Goal: Navigation & Orientation: Find specific page/section

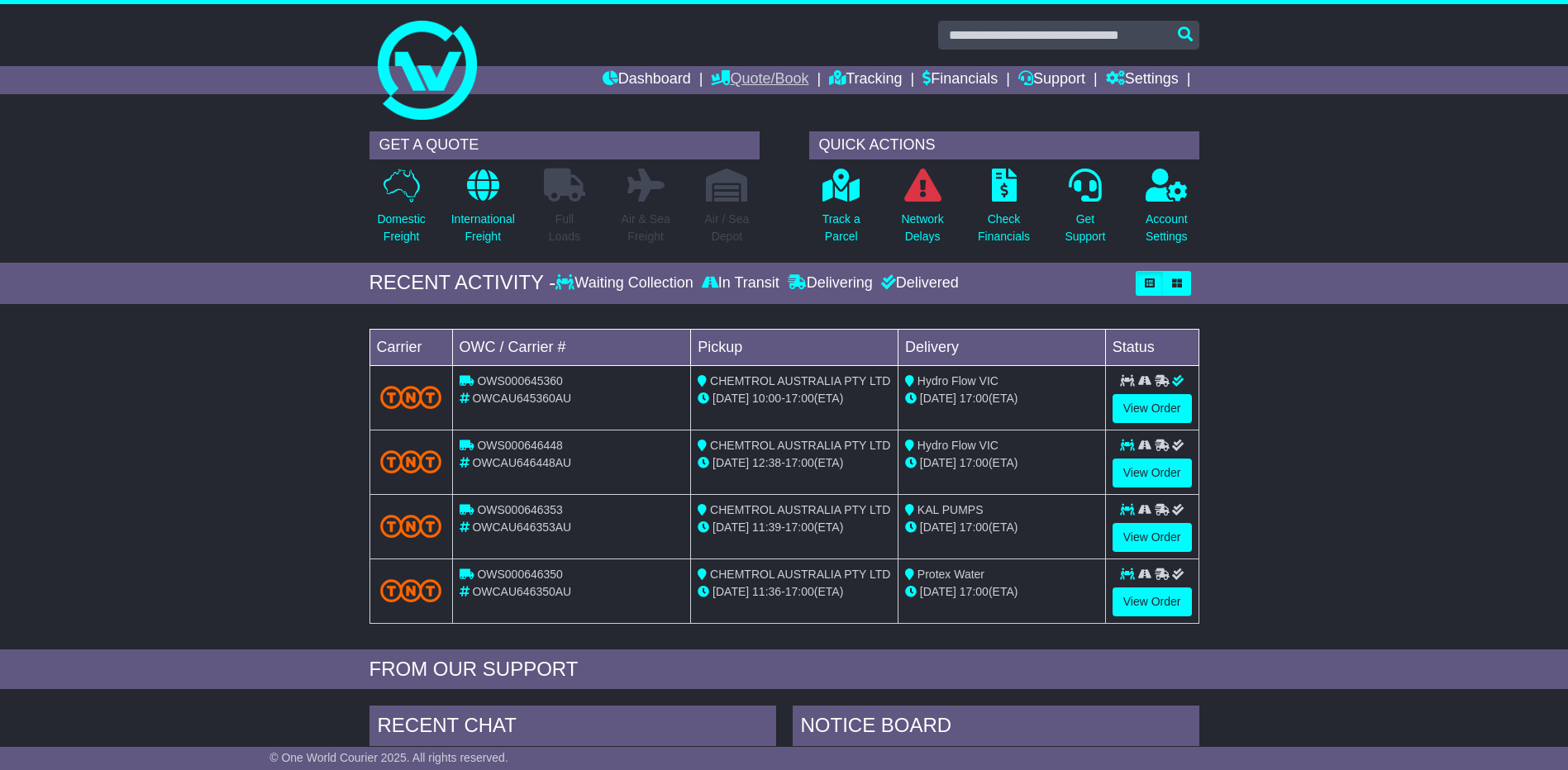
click at [765, 80] on link "Quote/Book" at bounding box center [760, 80] width 97 height 28
click at [655, 76] on link "Dashboard" at bounding box center [647, 80] width 88 height 28
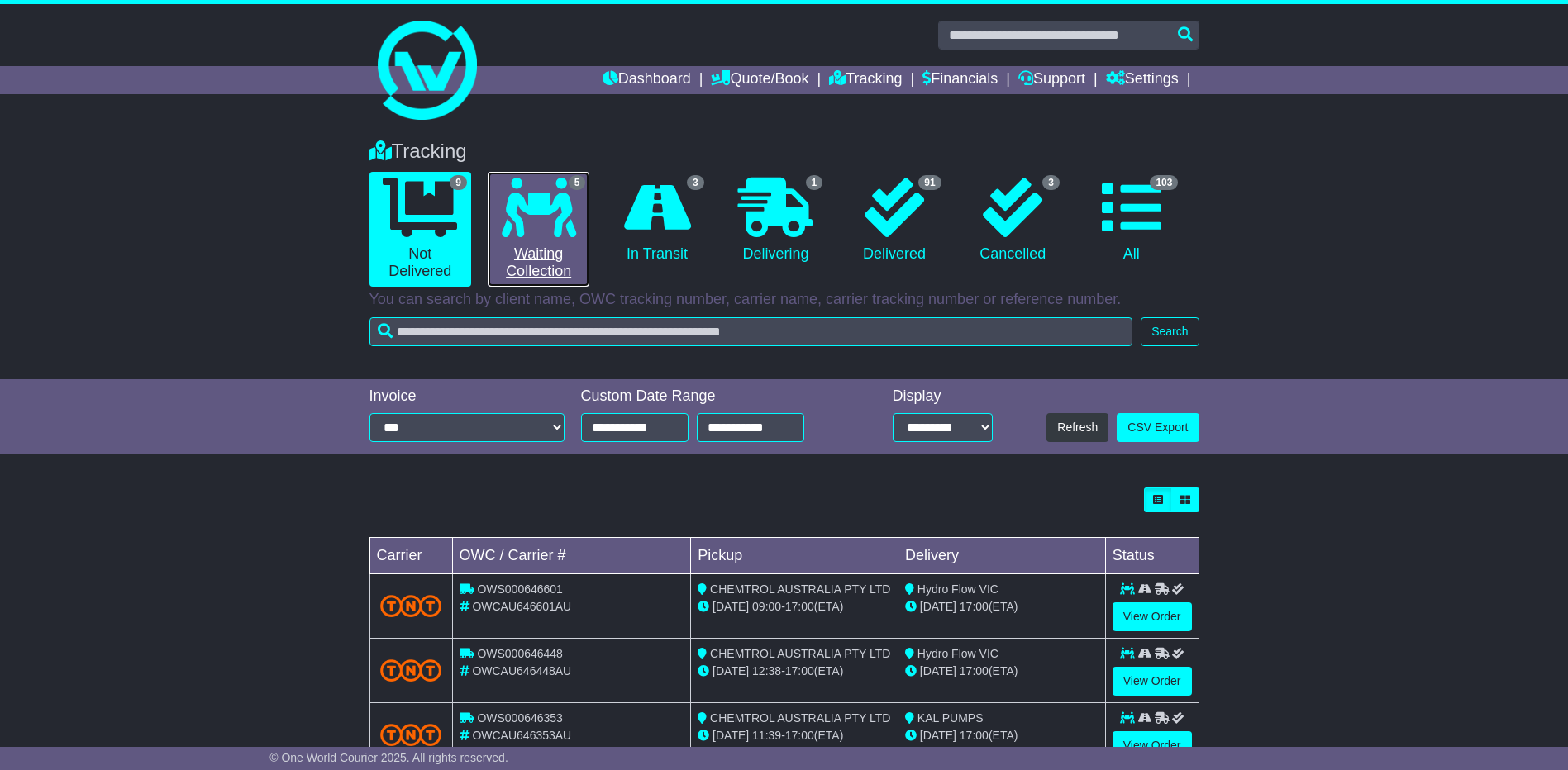
click at [579, 206] on link "5 Waiting Collection" at bounding box center [538, 230] width 102 height 115
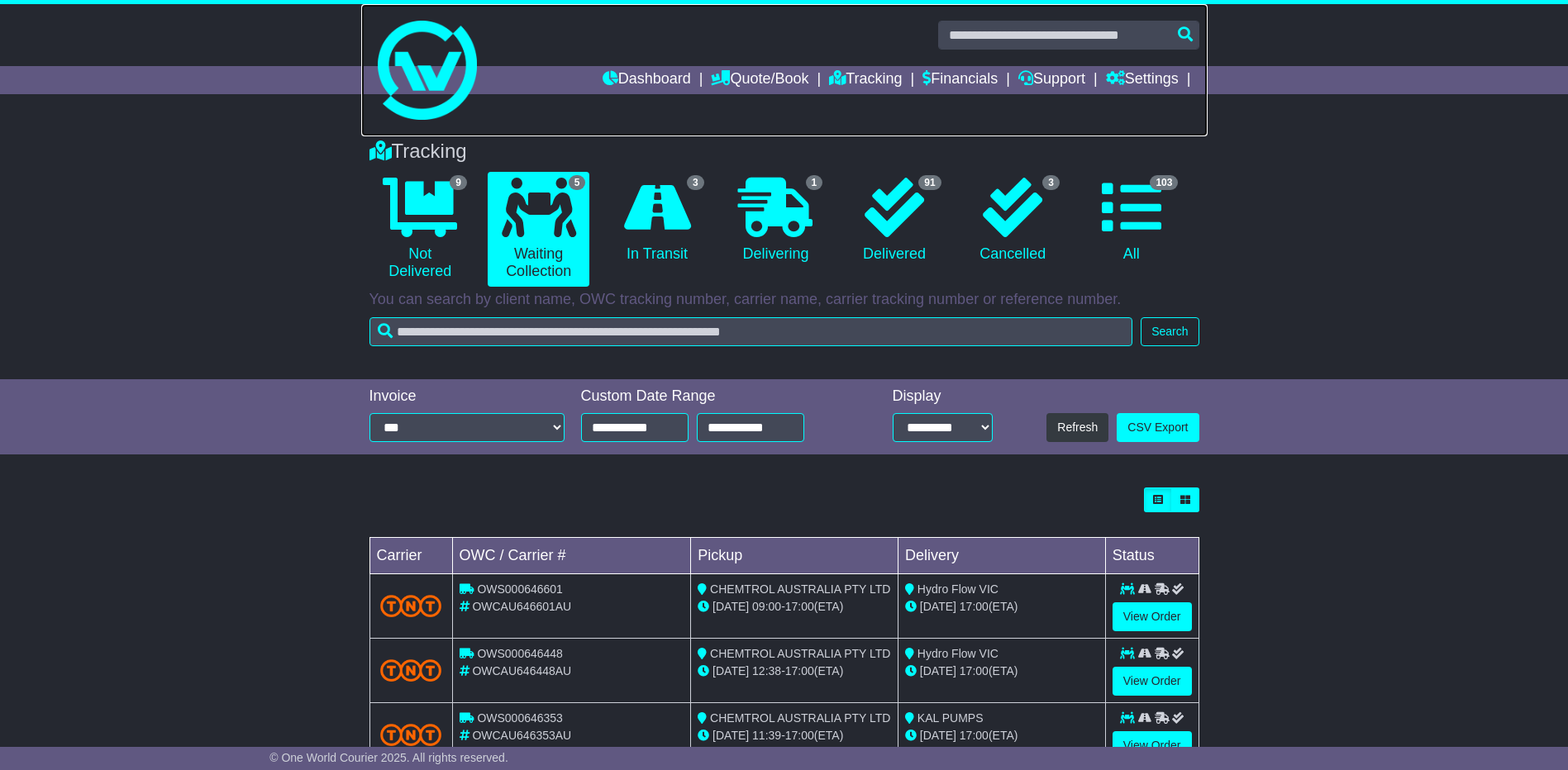
click at [421, 111] on img at bounding box center [428, 70] width 99 height 99
